Goal: Information Seeking & Learning: Learn about a topic

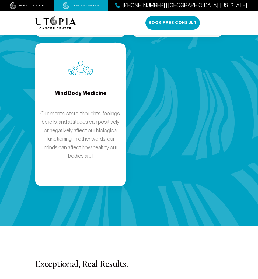
scroll to position [1303, 0]
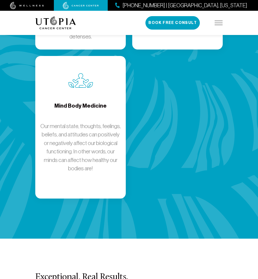
click at [217, 22] on img at bounding box center [218, 23] width 8 height 4
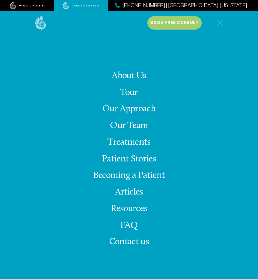
click at [127, 77] on link "About Us" at bounding box center [129, 75] width 34 height 9
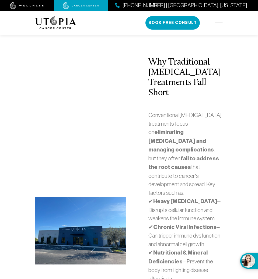
scroll to position [1372, 0]
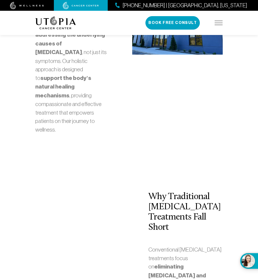
click at [215, 23] on img at bounding box center [218, 23] width 8 height 4
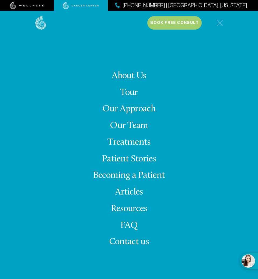
click at [118, 139] on link "Treatments" at bounding box center [128, 142] width 43 height 9
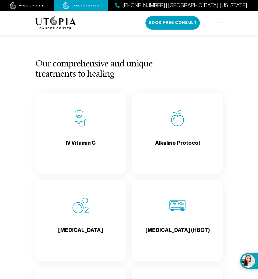
scroll to position [538, 0]
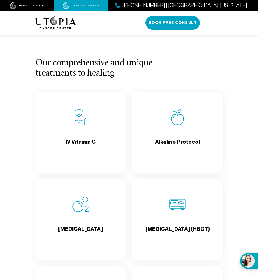
click at [180, 142] on h4 "Alkaline Protocol" at bounding box center [177, 146] width 45 height 17
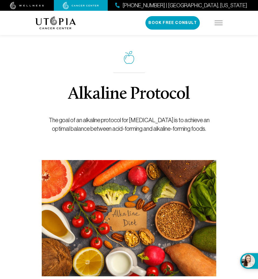
click at [32, 4] on img at bounding box center [27, 6] width 34 height 8
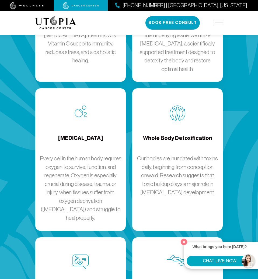
scroll to position [915, 0]
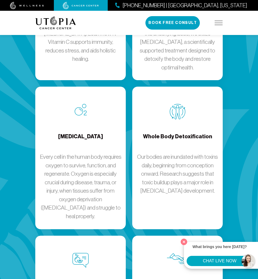
click at [78, 153] on p "Every cell in the human body requires oxygen to survive, function, and regenera…" at bounding box center [81, 187] width 82 height 68
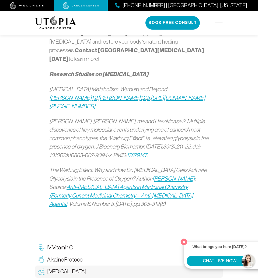
scroll to position [726, 0]
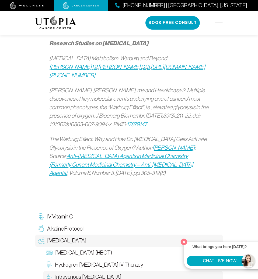
click at [72, 273] on span "Intravenous [MEDICAL_DATA]" at bounding box center [88, 277] width 66 height 8
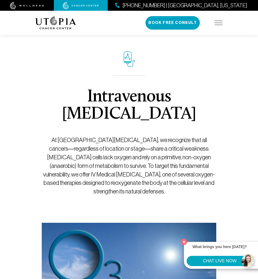
click at [217, 23] on img at bounding box center [218, 23] width 8 height 4
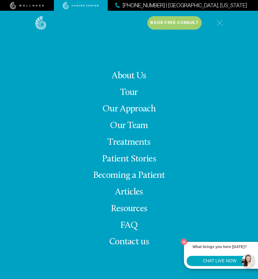
click at [138, 74] on link "About Us" at bounding box center [129, 75] width 34 height 9
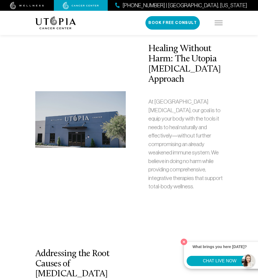
scroll to position [1022, 0]
